Goal: Communication & Community: Ask a question

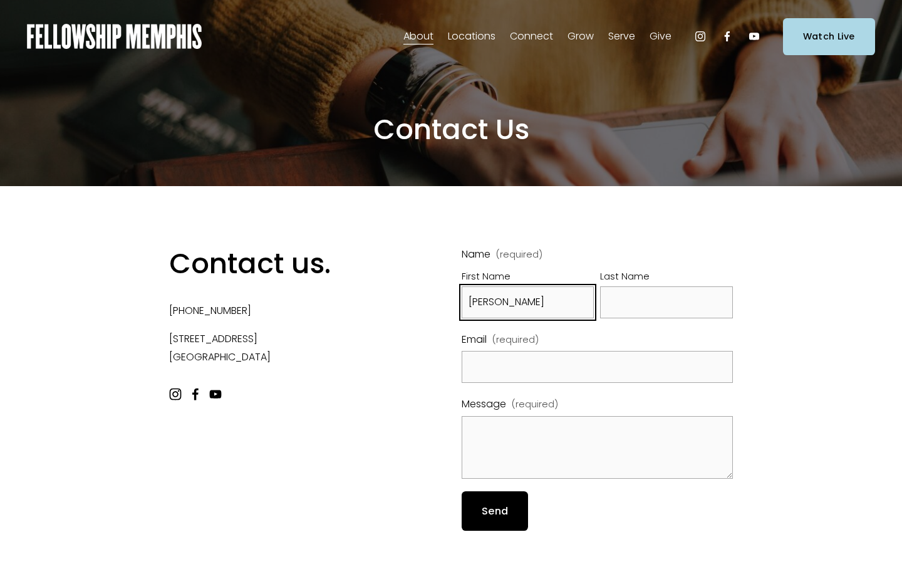
type input "[PERSON_NAME]"
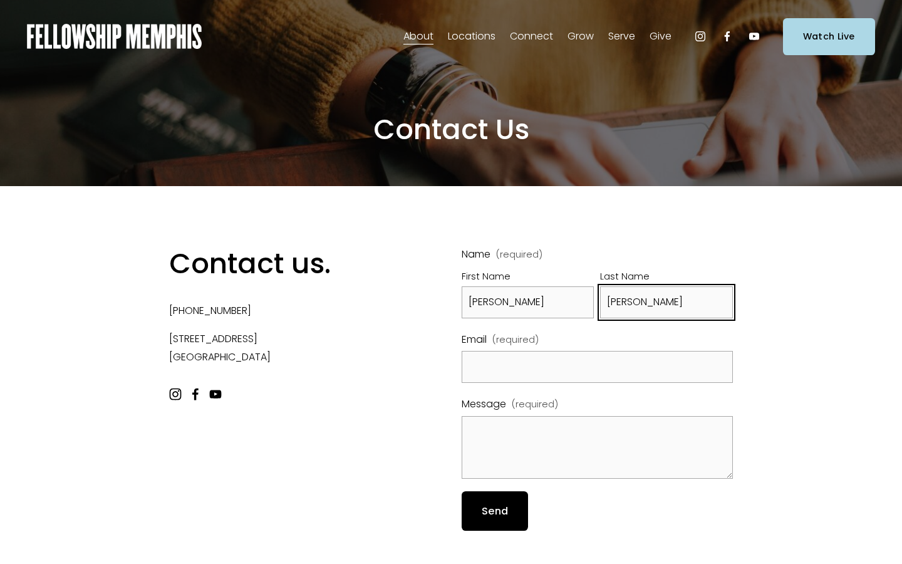
type input "[PERSON_NAME]"
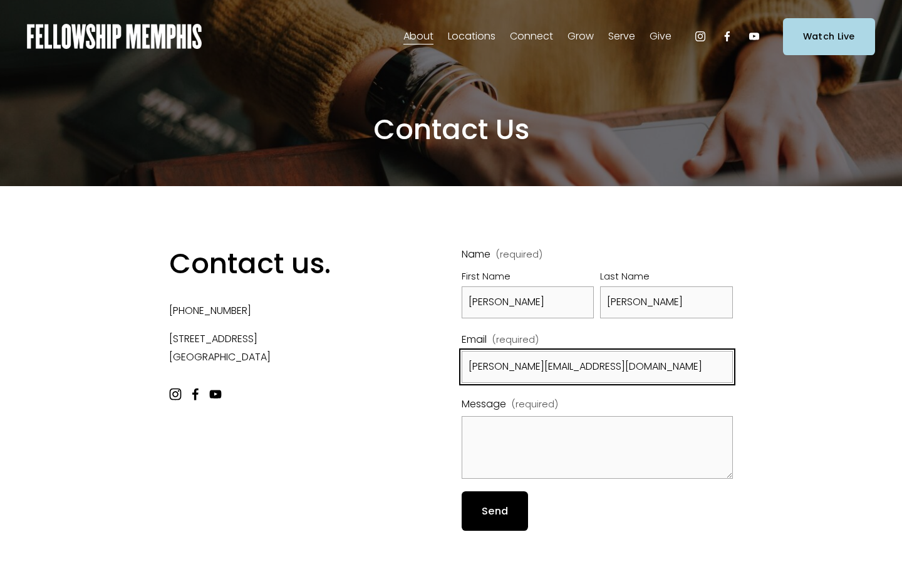
type input "a.scott@trustedsupportteam.com"
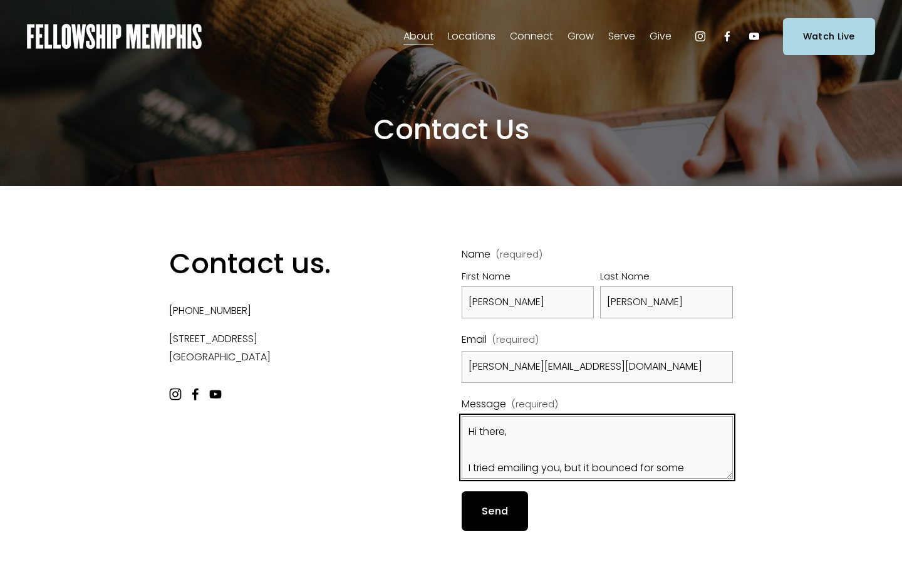
scroll to position [214, 0]
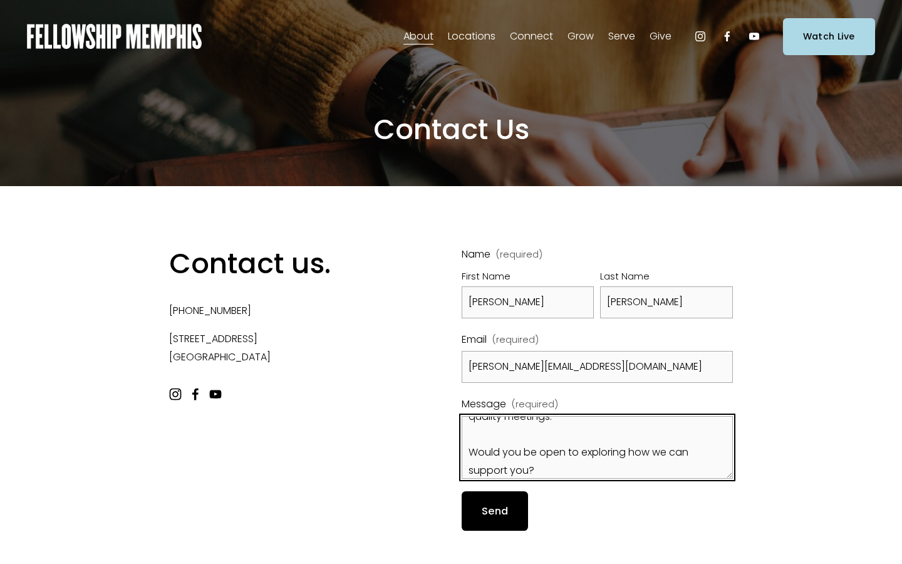
type textarea "Hi there, I tried emailing you, but it bounced for some reason... so I’m reachi…"
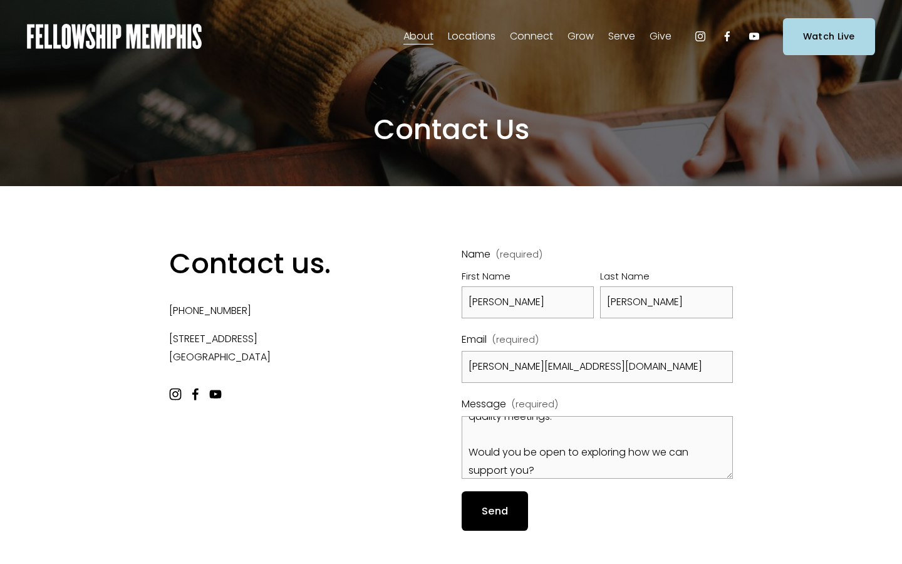
click at [495, 511] on span "Send" at bounding box center [495, 511] width 26 height 14
